Goal: Transaction & Acquisition: Purchase product/service

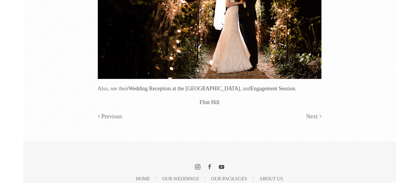
scroll to position [13775, 0]
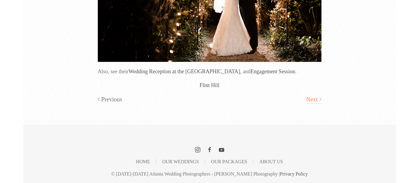
click at [311, 97] on link "Next" at bounding box center [313, 99] width 15 height 9
click at [215, 84] on link "Flint Hill" at bounding box center [210, 85] width 20 height 6
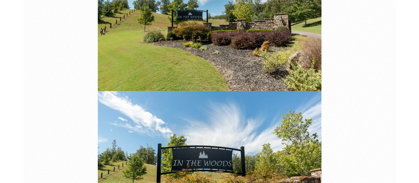
scroll to position [402, 0]
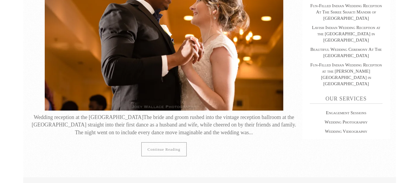
scroll to position [397, 0]
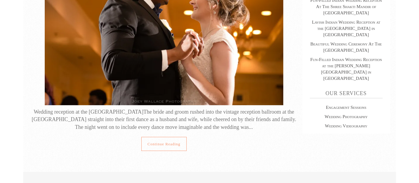
click at [174, 137] on link "Continue reading" at bounding box center [163, 144] width 45 height 14
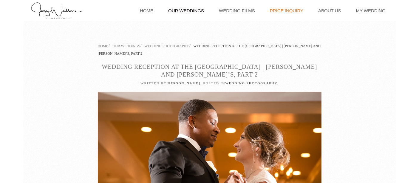
click at [296, 10] on link "Price Inquiry" at bounding box center [286, 10] width 39 height 21
